Goal: Information Seeking & Learning: Understand process/instructions

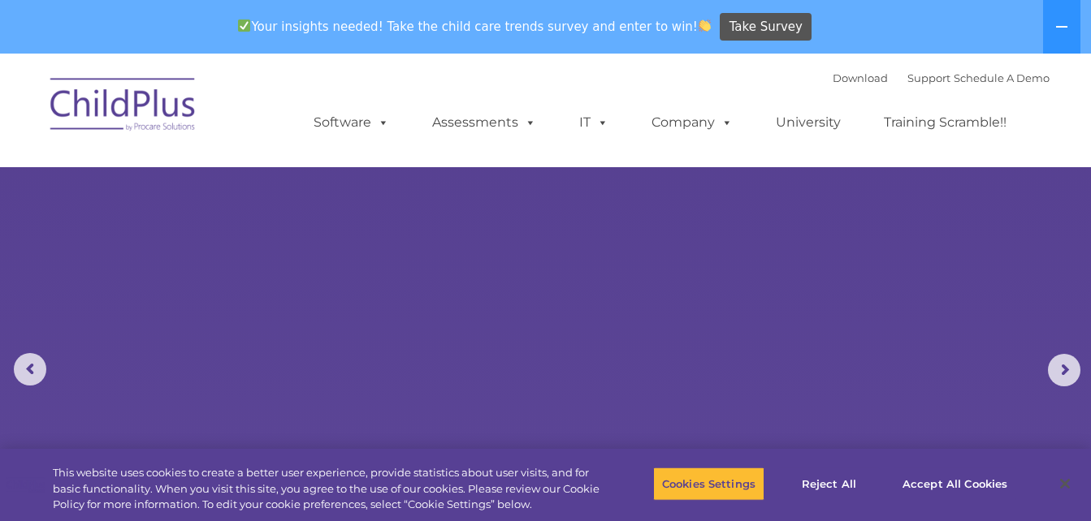
select select "MEDIUM"
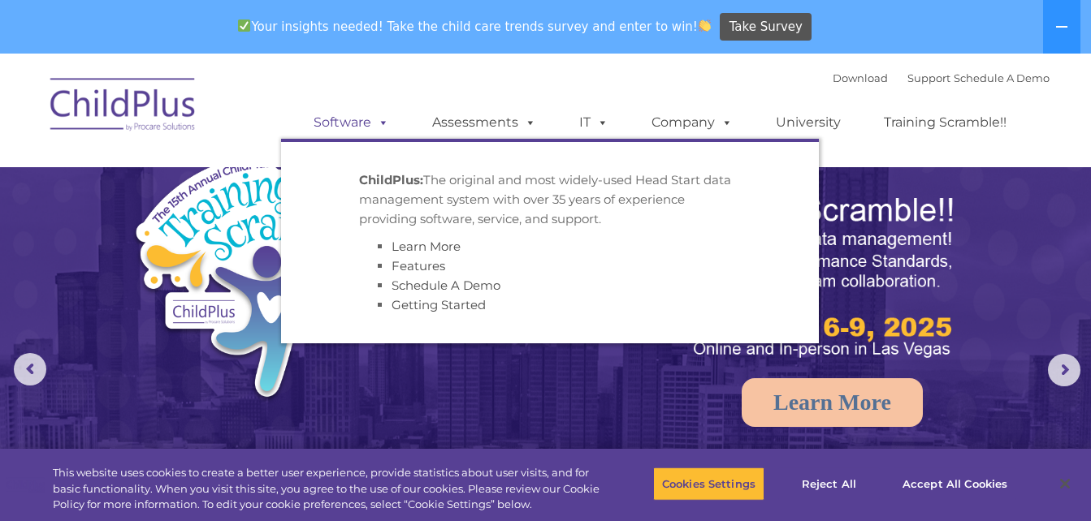
click at [344, 128] on link "Software" at bounding box center [351, 122] width 108 height 32
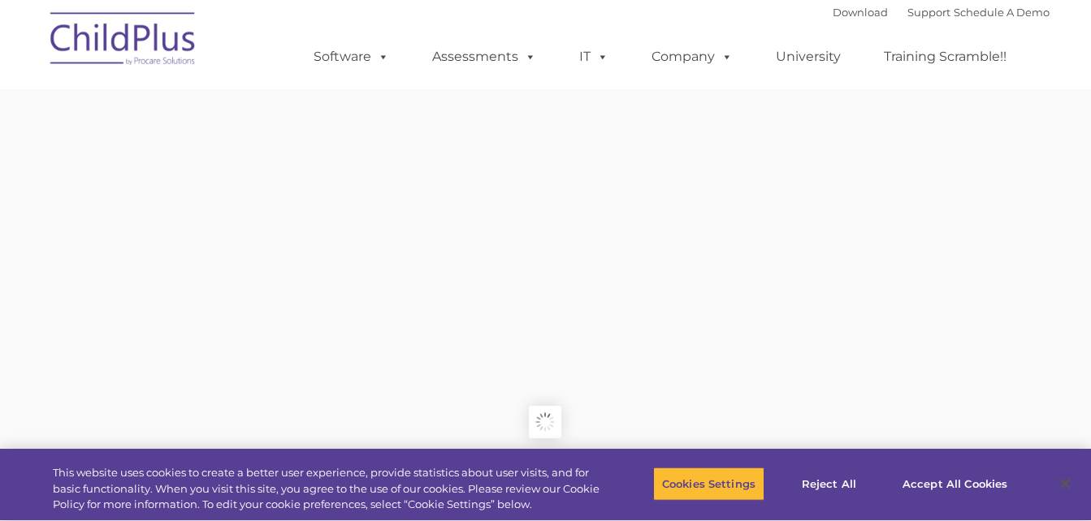
type input ""
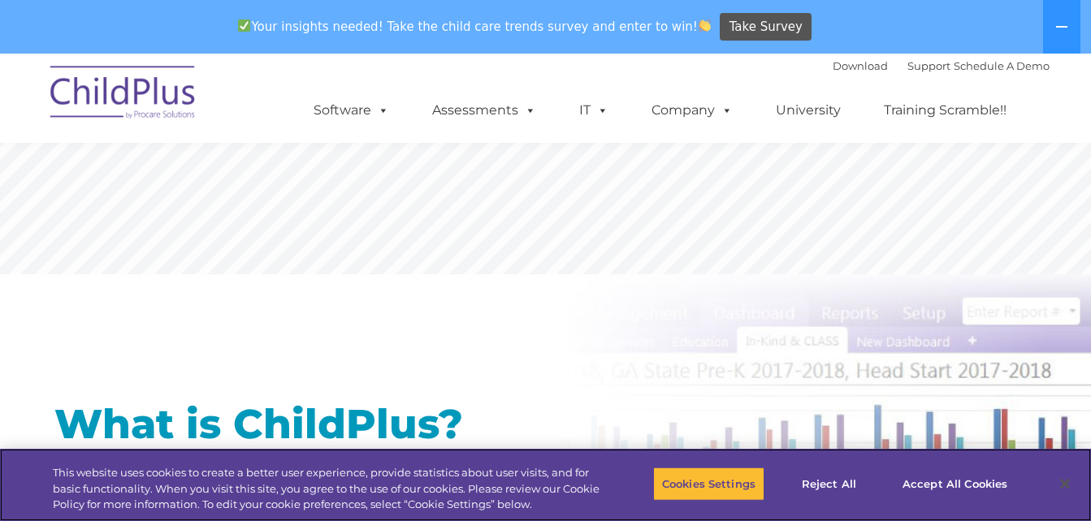
scroll to position [1413, 0]
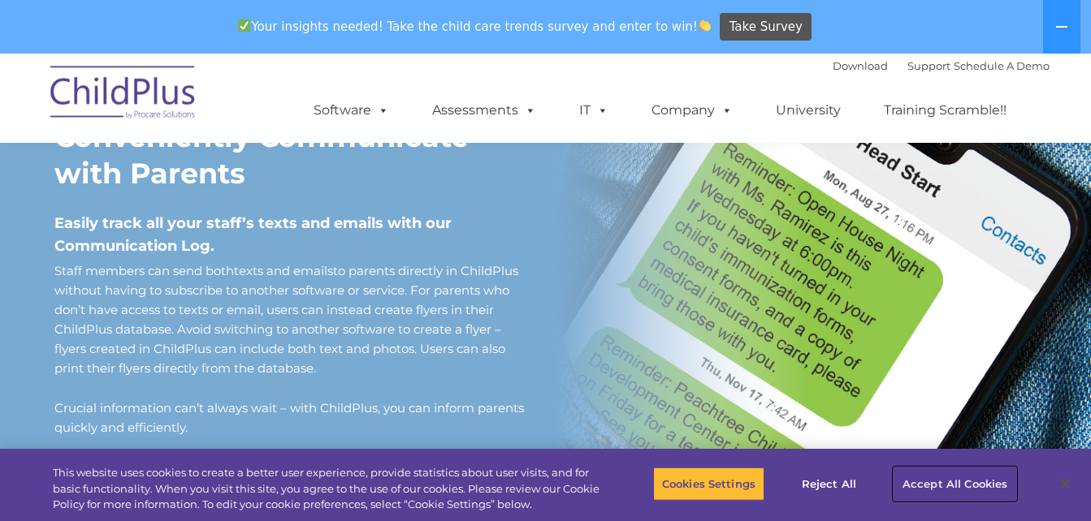
click at [933, 486] on button "Accept All Cookies" at bounding box center [955, 484] width 123 height 34
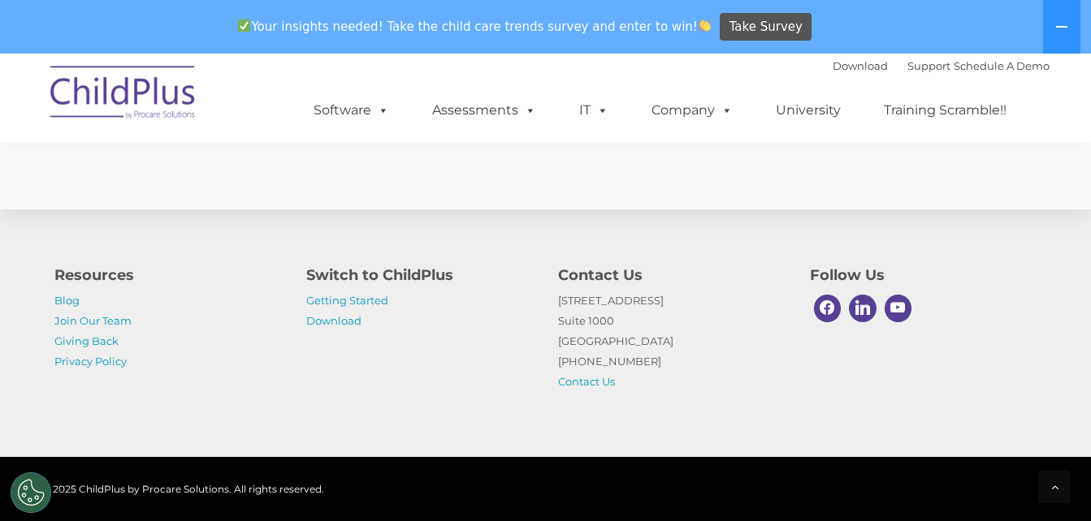
scroll to position [4106, 0]
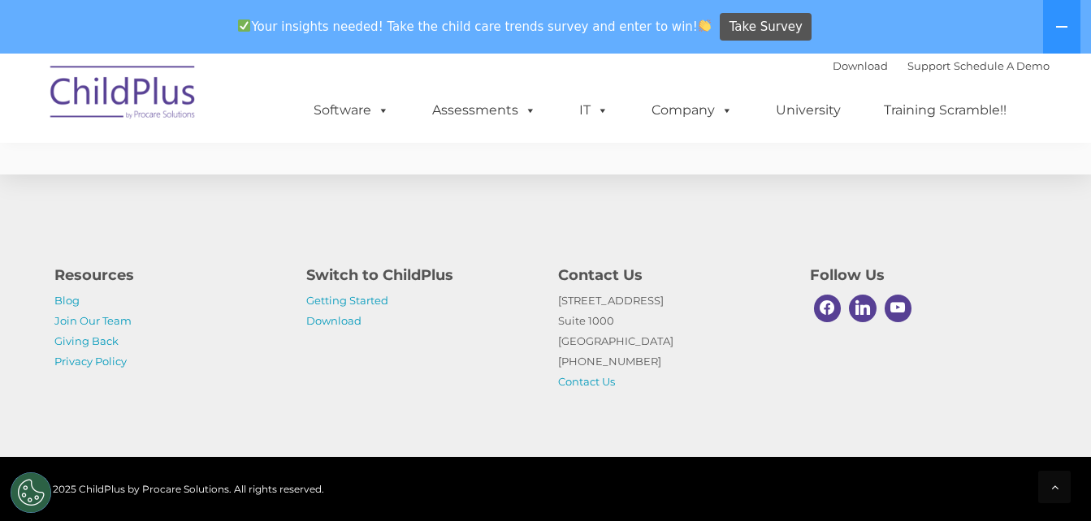
click at [357, 307] on p "Getting Started Download" at bounding box center [419, 311] width 227 height 41
click at [357, 305] on link "Getting Started" at bounding box center [347, 300] width 82 height 13
